Goal: Task Accomplishment & Management: Manage account settings

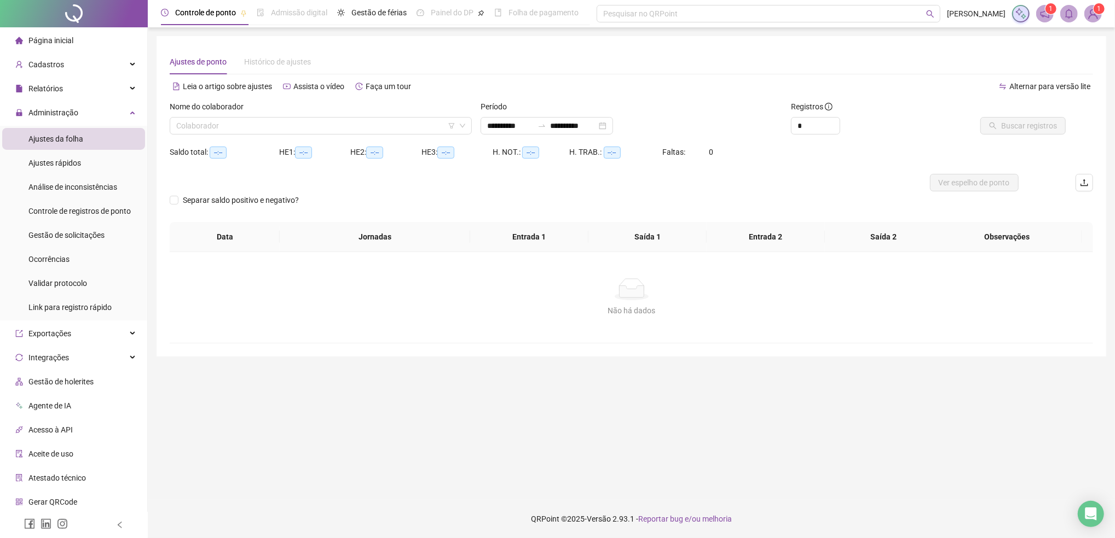
click at [67, 135] on span "Ajustes da folha" at bounding box center [55, 139] width 55 height 9
click at [62, 113] on span "Administração" at bounding box center [53, 112] width 50 height 9
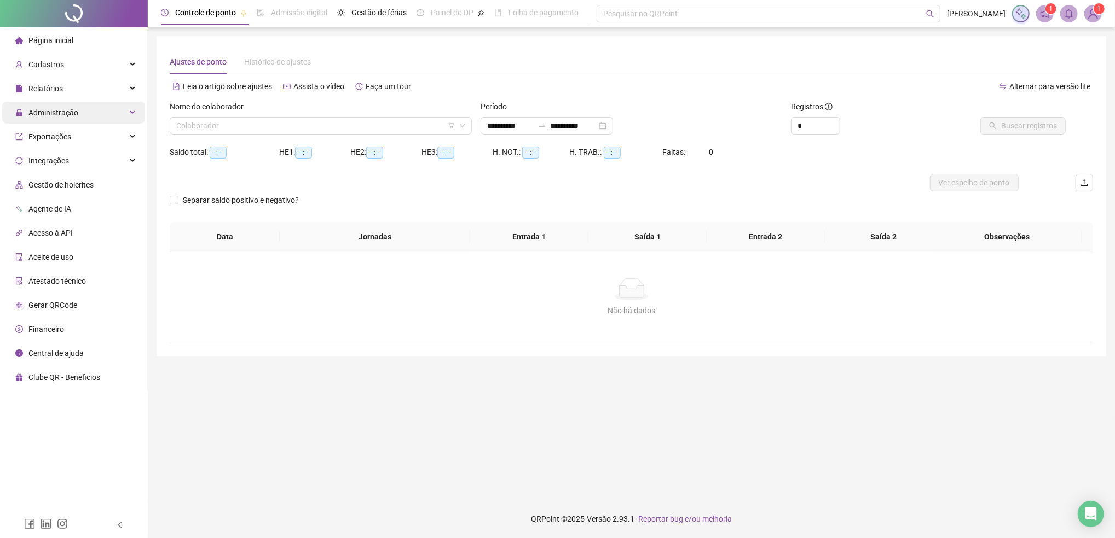
click at [60, 112] on span "Administração" at bounding box center [53, 112] width 50 height 9
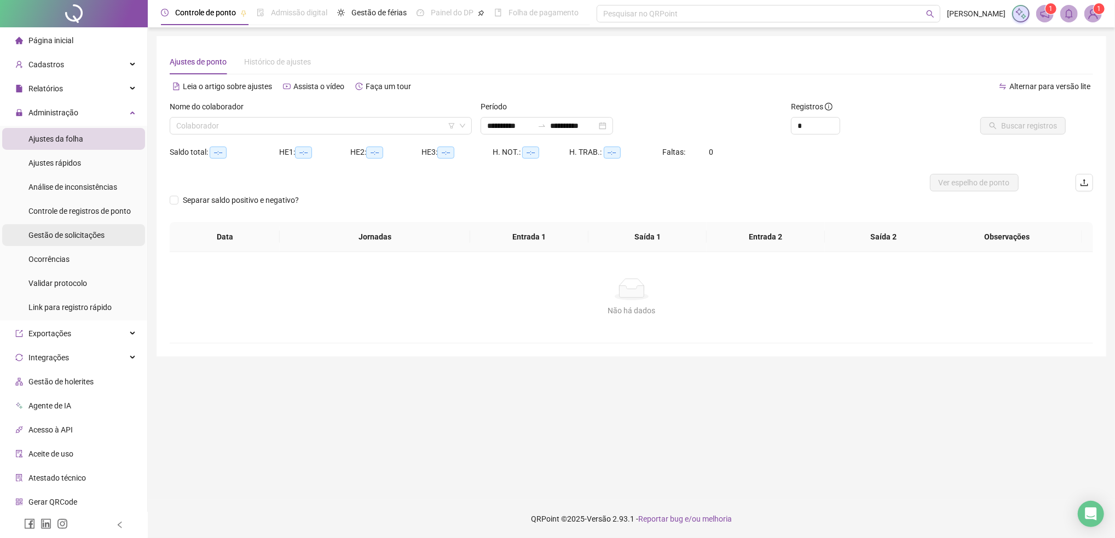
click at [62, 235] on span "Gestão de solicitações" at bounding box center [66, 235] width 76 height 9
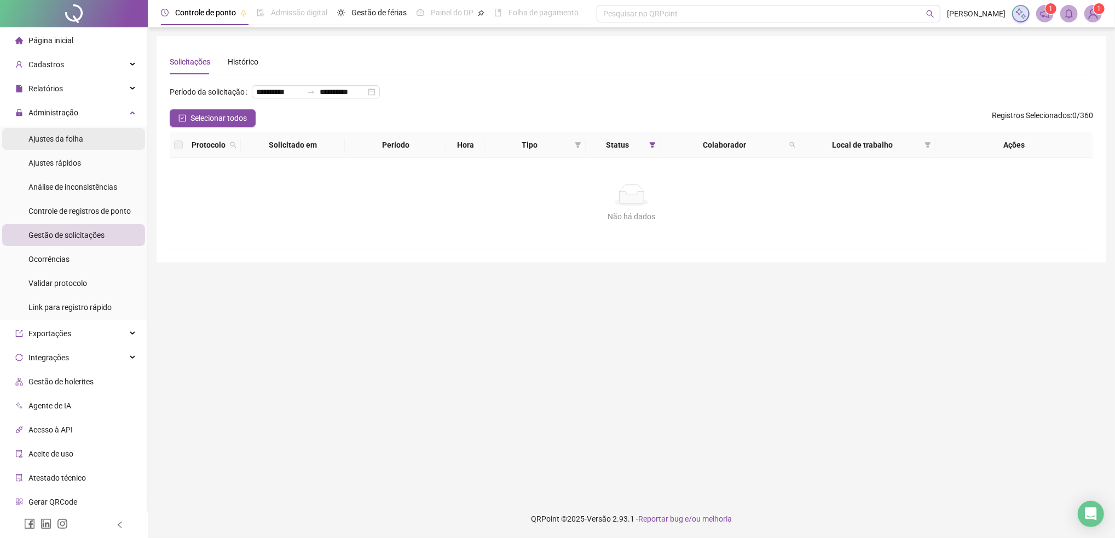
click at [77, 141] on span "Ajustes da folha" at bounding box center [55, 139] width 55 height 9
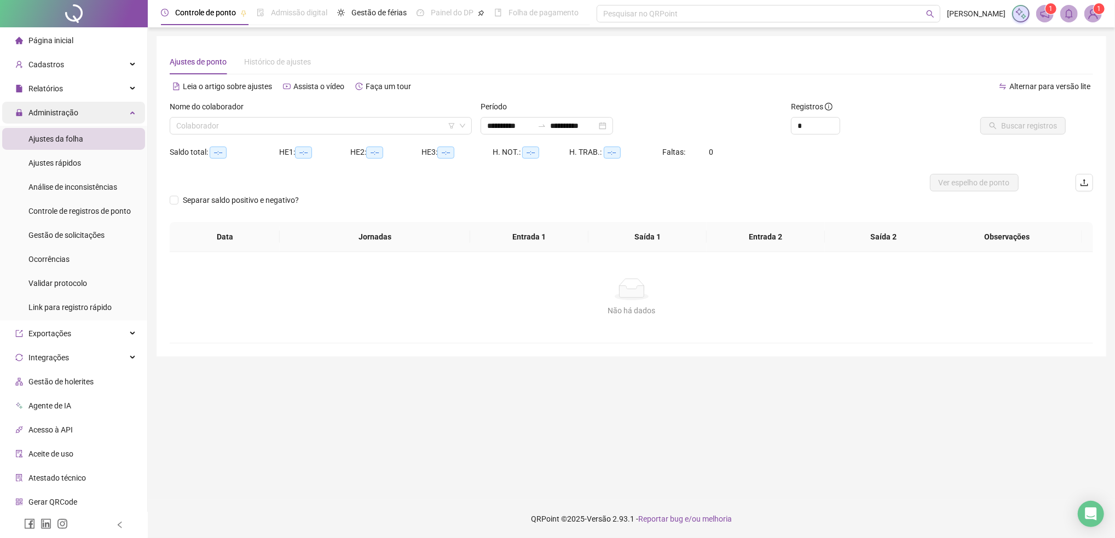
type input "**********"
click at [69, 114] on span "Administração" at bounding box center [53, 112] width 50 height 9
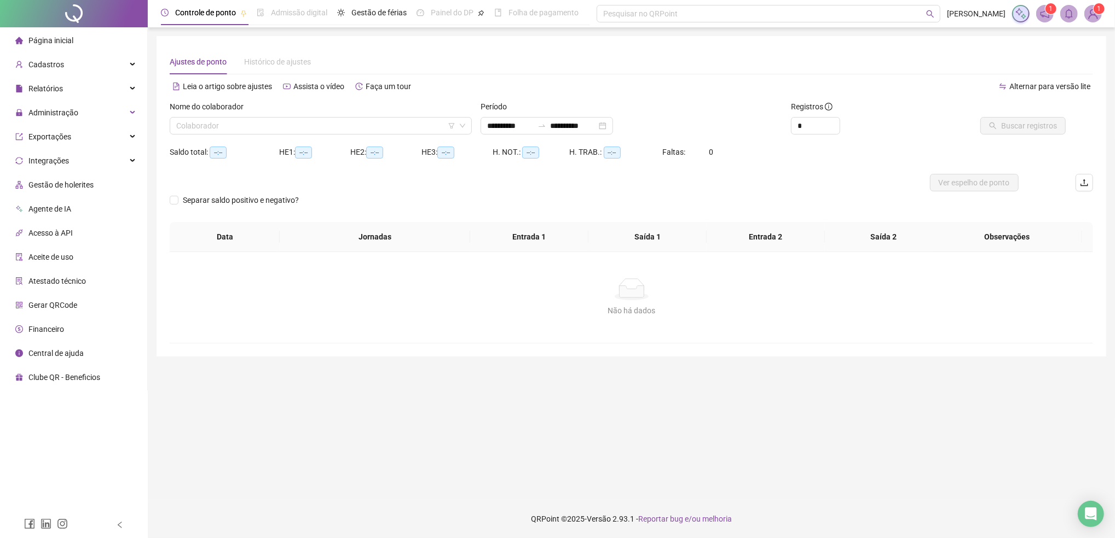
click at [338, 290] on div "Não há dados" at bounding box center [631, 290] width 897 height 22
click at [364, 201] on div "Separar saldo positivo e negativo?" at bounding box center [631, 207] width 923 height 31
click at [383, 324] on div "Não há dados Não há dados" at bounding box center [631, 297] width 923 height 91
